Goal: Transaction & Acquisition: Purchase product/service

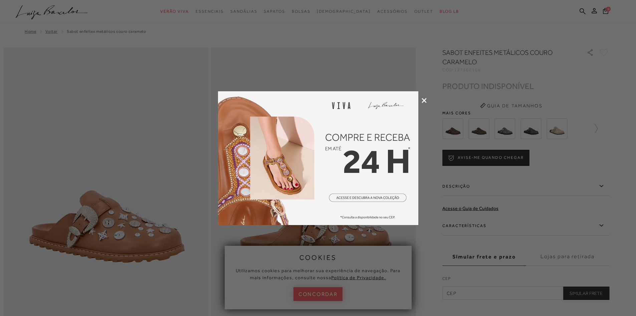
click at [422, 100] on icon at bounding box center [424, 100] width 5 height 5
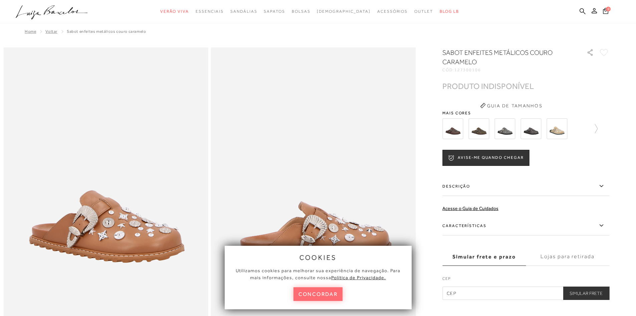
click at [320, 293] on button "concordar" at bounding box center [318, 294] width 49 height 14
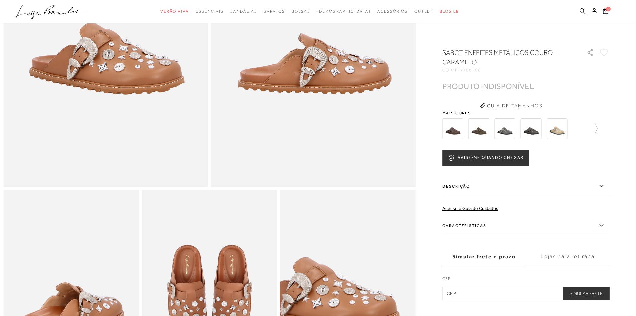
scroll to position [234, 0]
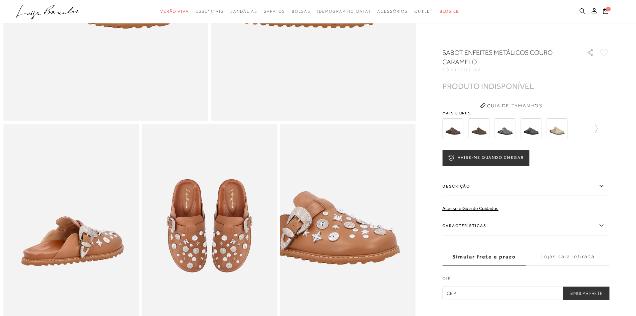
click at [470, 154] on button "AVISE-ME QUANDO CHEGAR" at bounding box center [486, 158] width 87 height 16
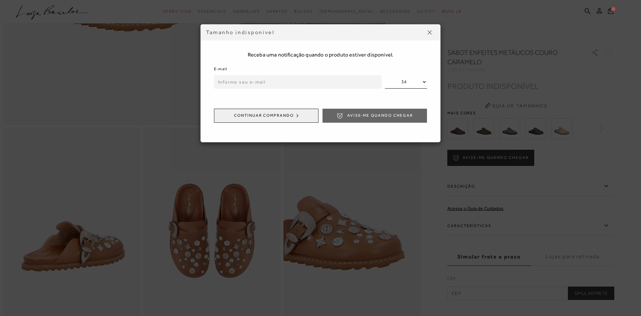
click at [429, 33] on img at bounding box center [430, 32] width 4 height 4
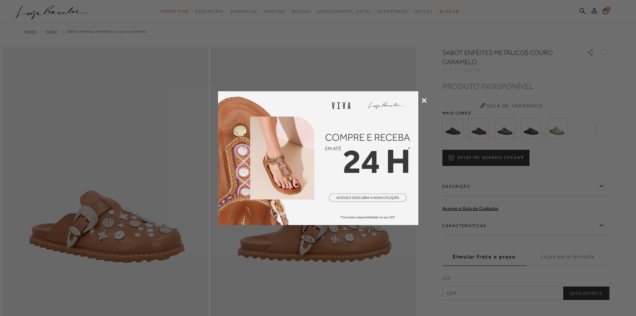
click at [421, 101] on div at bounding box center [318, 158] width 636 height 316
click at [425, 100] on icon at bounding box center [424, 100] width 5 height 5
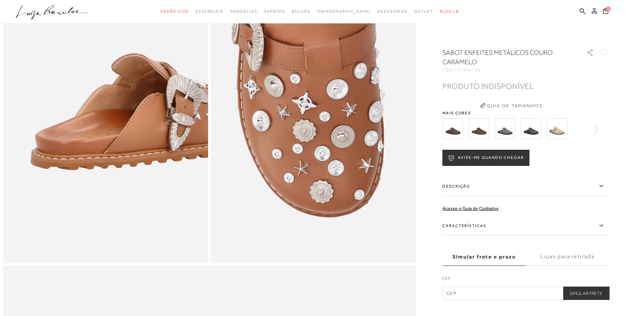
scroll to position [601, 0]
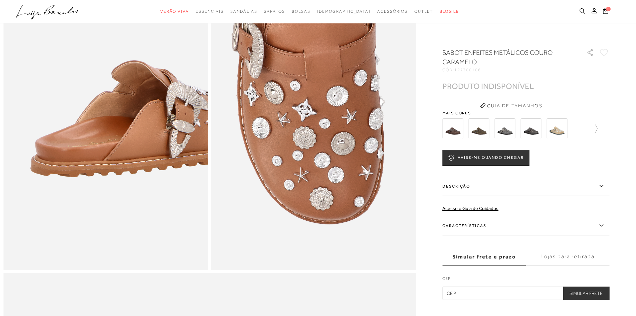
click at [493, 292] on input "text" at bounding box center [526, 292] width 167 height 13
type input "13417-520"
click at [594, 294] on button "Simular Frete" at bounding box center [586, 292] width 46 height 13
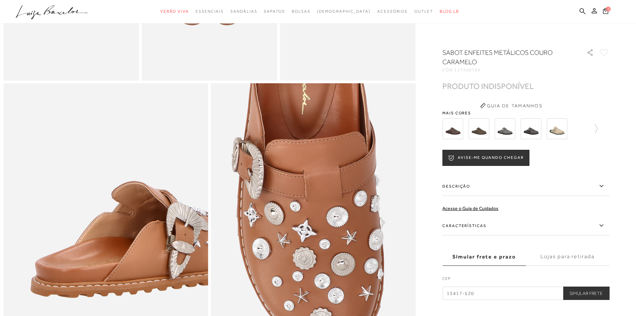
scroll to position [468, 0]
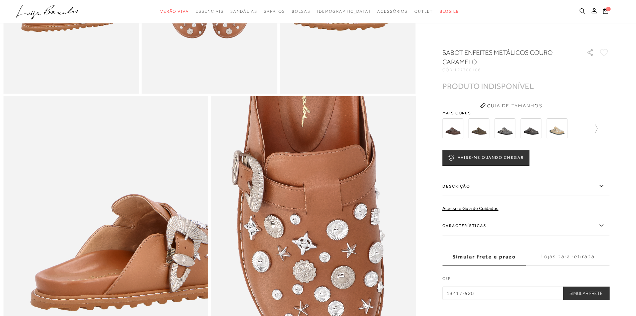
click at [586, 293] on button "Simular Frete" at bounding box center [586, 292] width 46 height 13
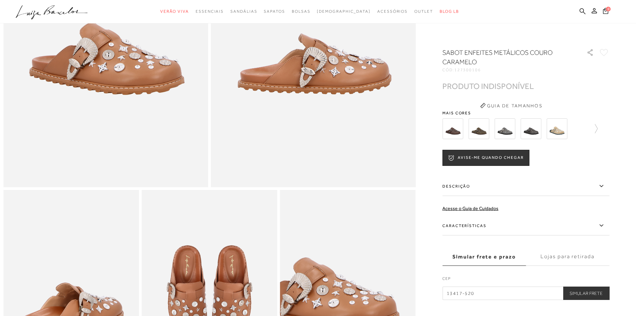
scroll to position [167, 0]
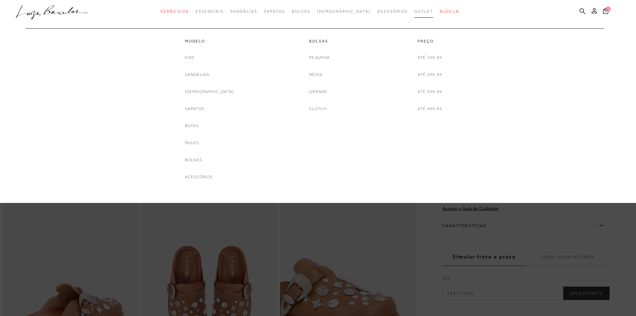
click at [415, 11] on span "Outlet" at bounding box center [424, 11] width 19 height 5
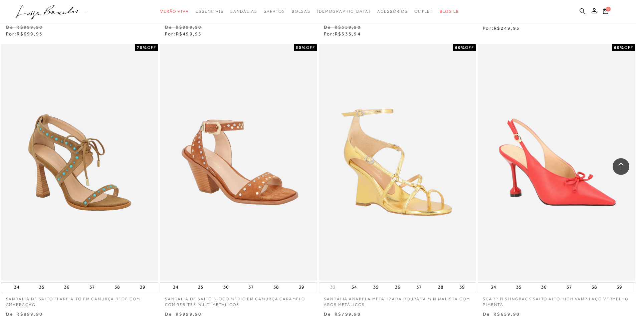
scroll to position [935, 0]
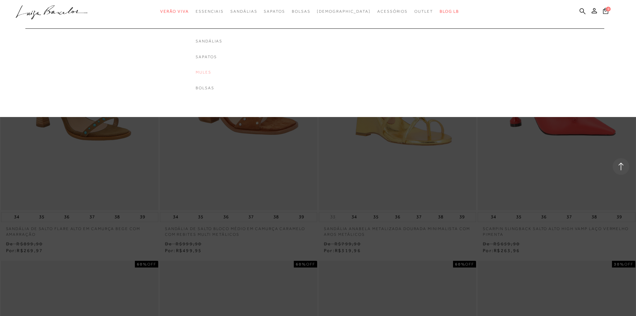
click at [219, 73] on link "Mules" at bounding box center [209, 72] width 27 height 6
